Goal: Information Seeking & Learning: Learn about a topic

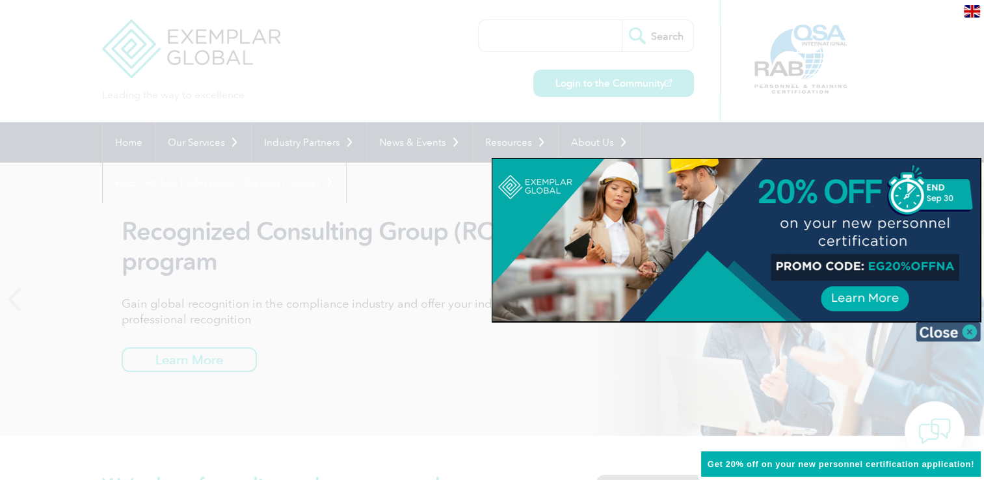
click at [969, 332] on img at bounding box center [948, 332] width 65 height 20
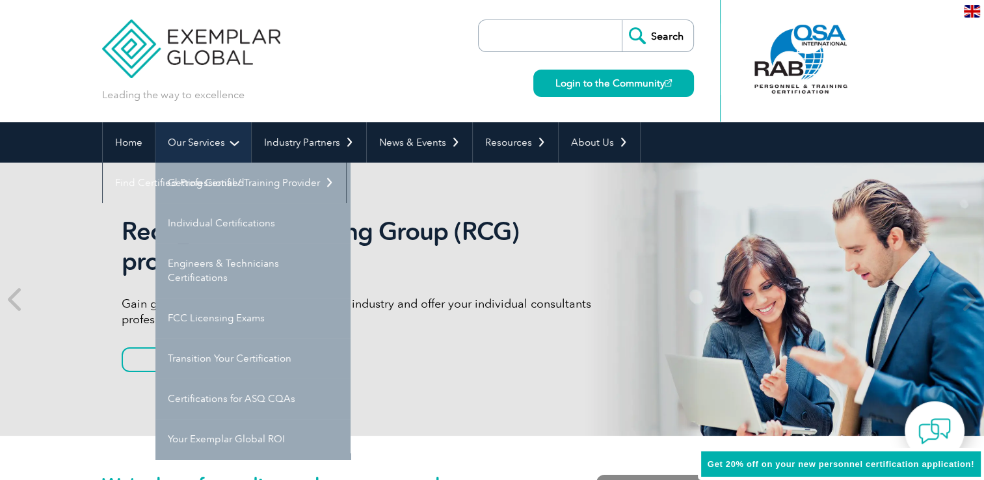
click at [208, 150] on link "Our Services" at bounding box center [203, 142] width 96 height 40
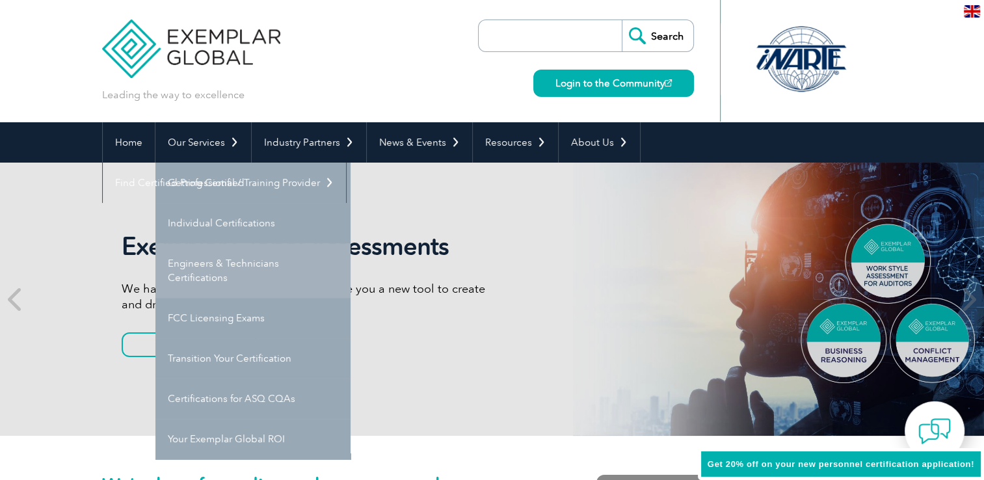
click at [226, 267] on link "Engineers & Technicians Certifications" at bounding box center [252, 270] width 195 height 55
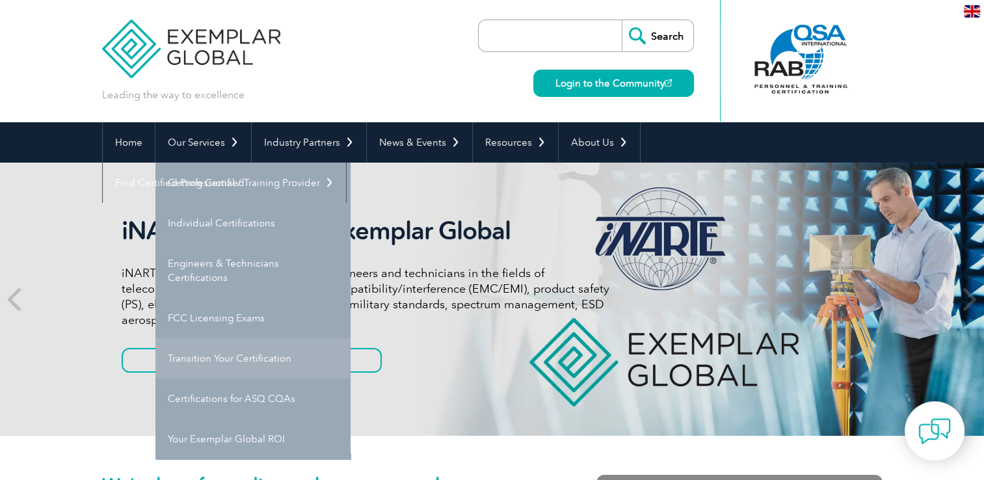
click at [222, 362] on link "Transition Your Certification" at bounding box center [252, 358] width 195 height 40
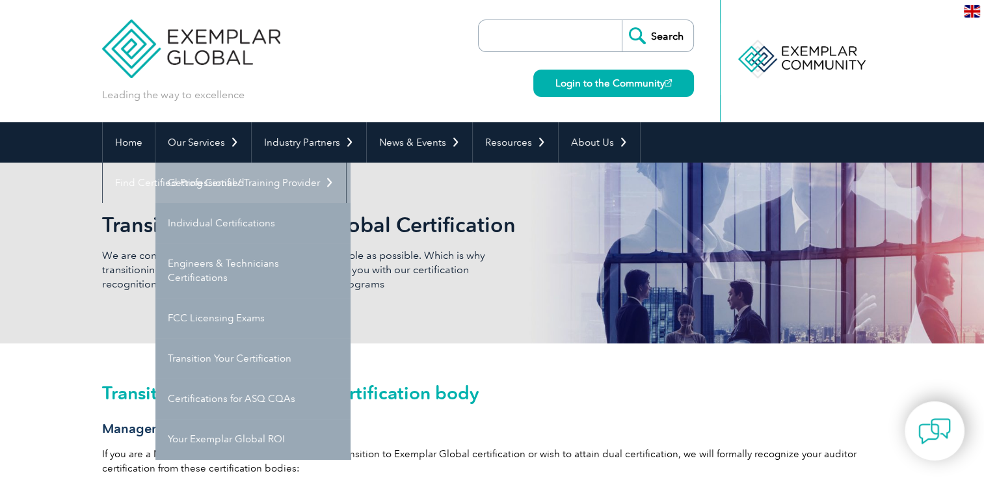
click at [216, 181] on link "Getting Certified" at bounding box center [252, 183] width 195 height 40
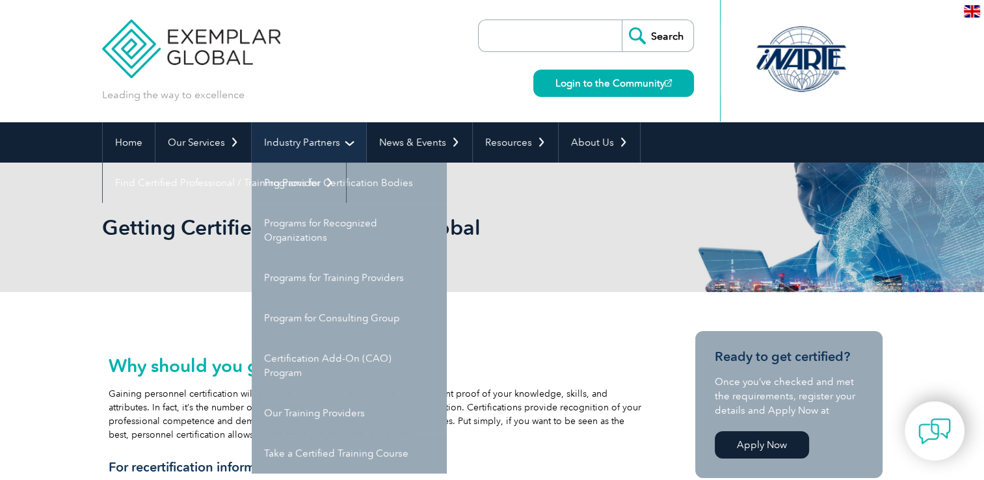
click at [347, 146] on link "Industry Partners" at bounding box center [309, 142] width 114 height 40
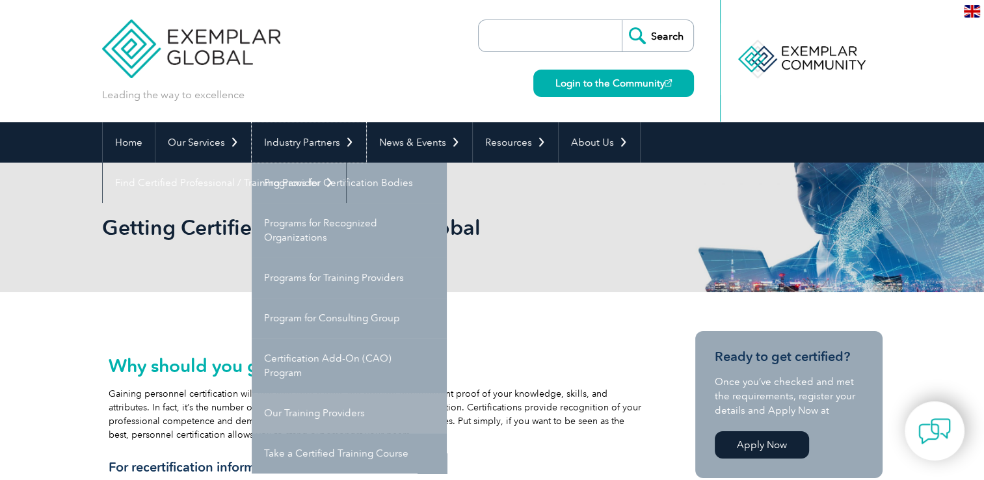
scroll to position [65, 0]
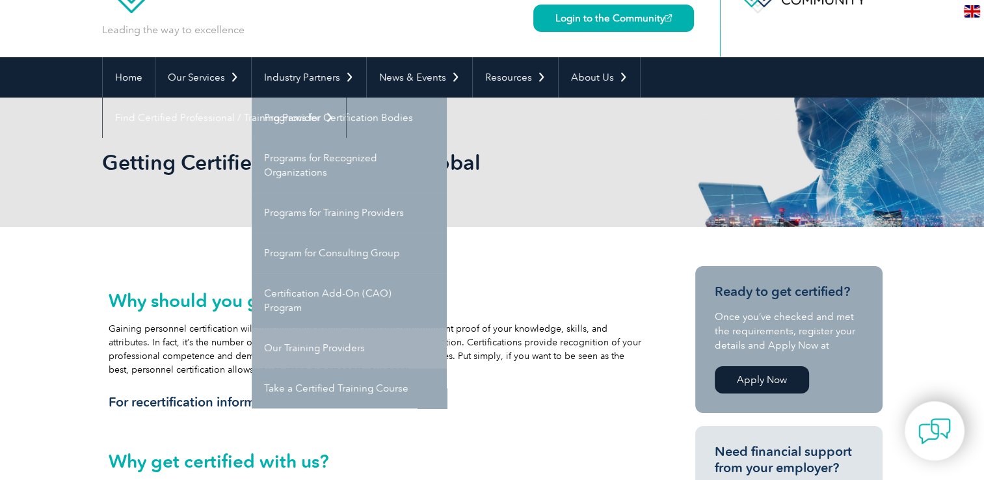
click at [378, 347] on link "Our Training Providers" at bounding box center [349, 348] width 195 height 40
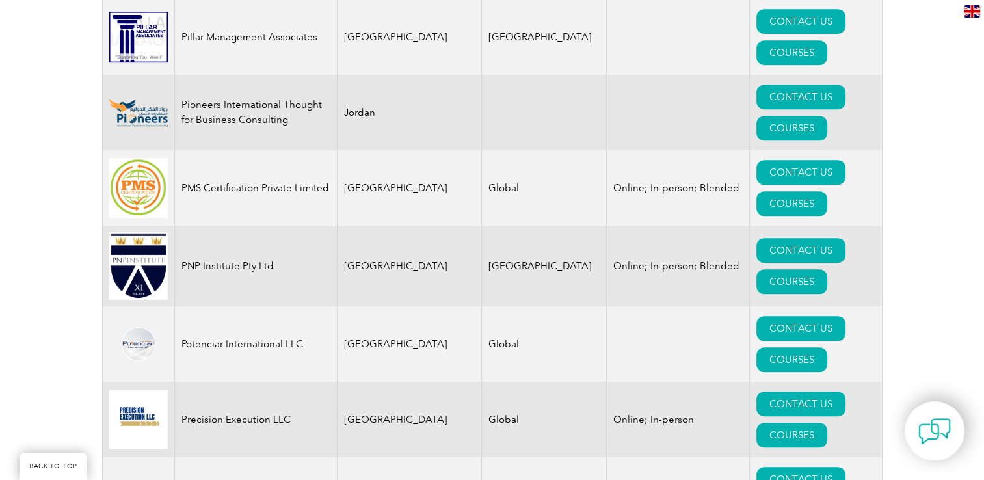
scroll to position [15417, 0]
